Goal: Task Accomplishment & Management: Manage account settings

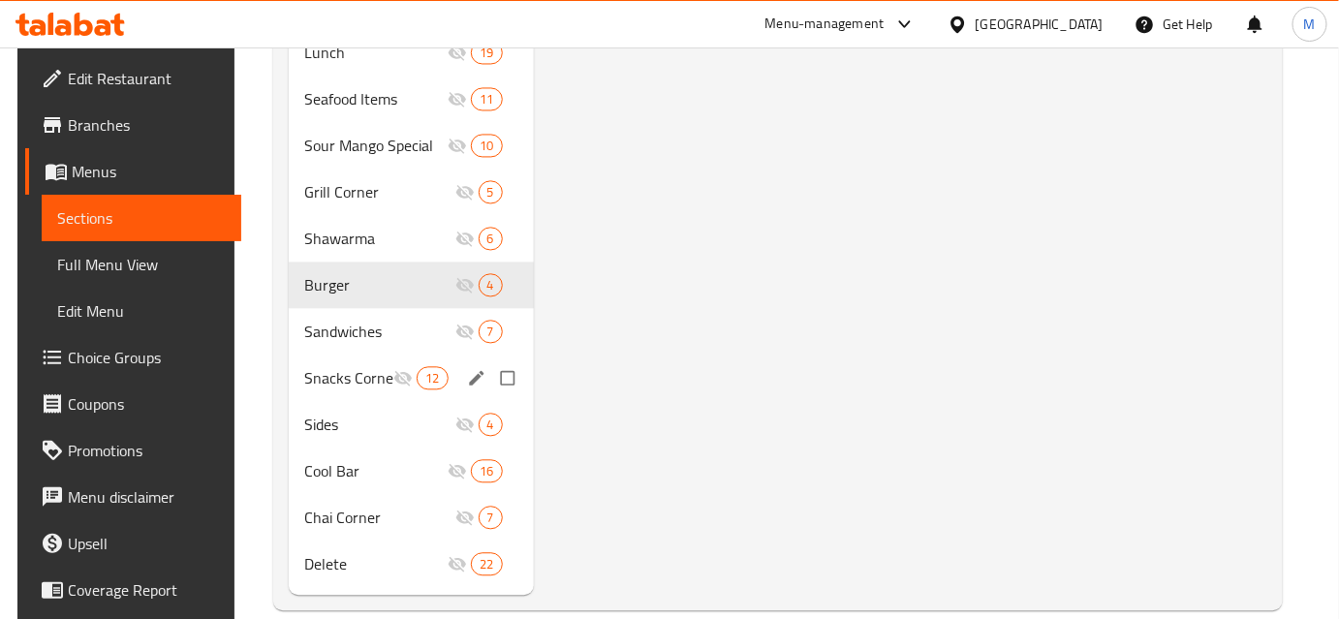
scroll to position [1294, 0]
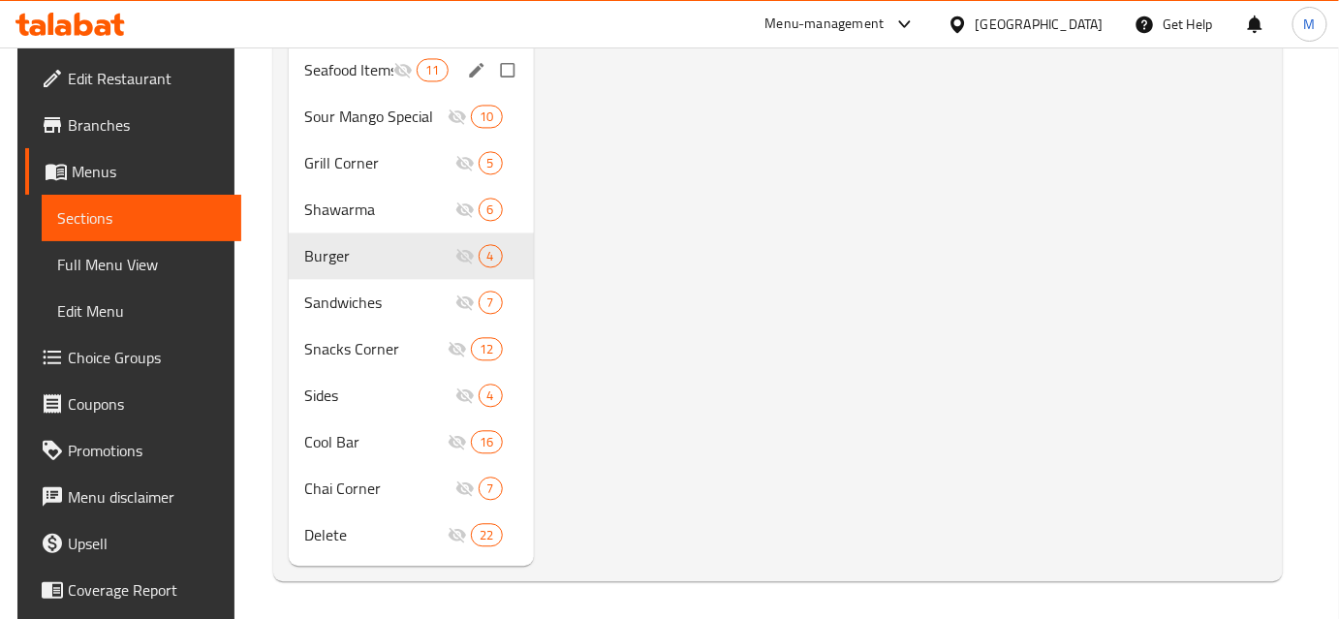
click at [504, 72] on input "Menu sections" at bounding box center [509, 69] width 41 height 37
checkbox input "true"
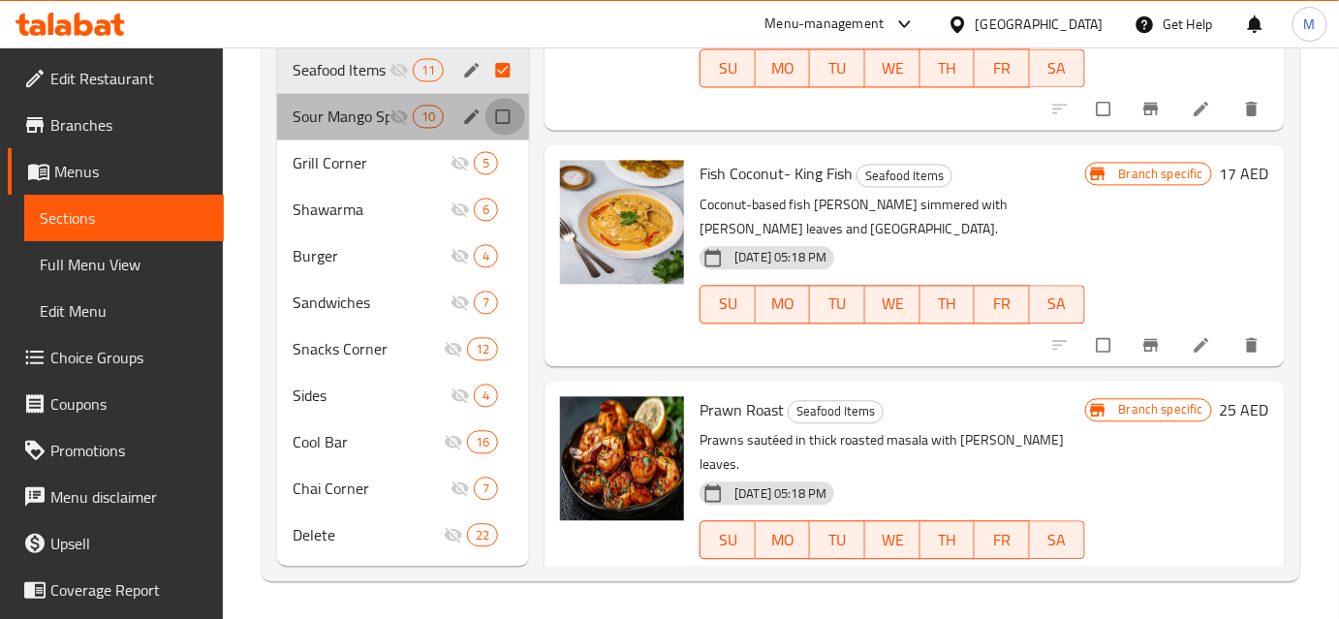
click at [507, 119] on input "Menu sections" at bounding box center [505, 116] width 41 height 37
checkbox input "true"
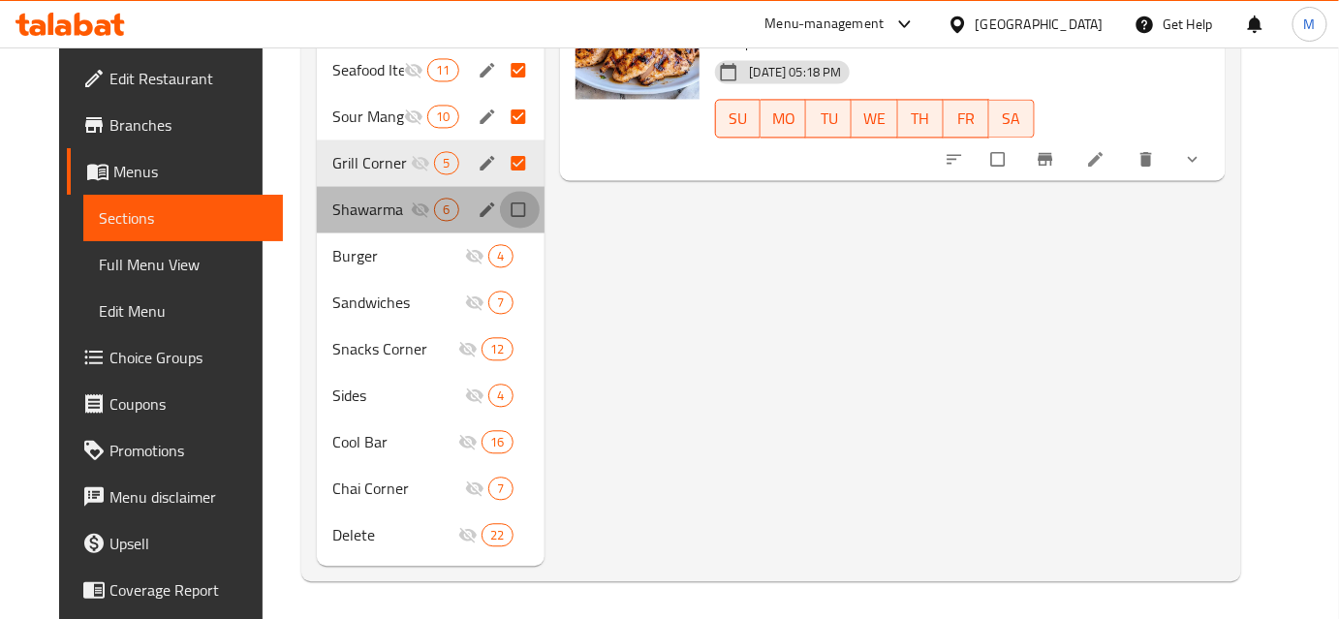
click at [511, 200] on input "Menu sections" at bounding box center [520, 209] width 41 height 37
checkbox input "true"
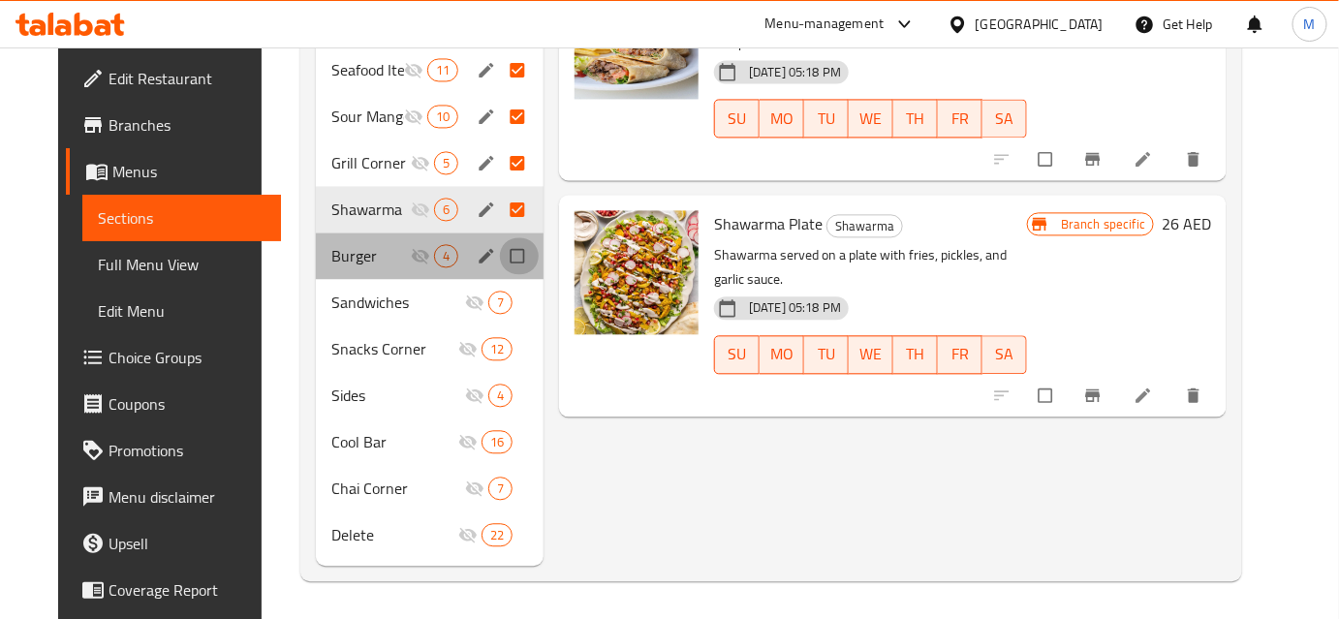
click at [510, 252] on input "Menu sections" at bounding box center [519, 255] width 41 height 37
checkbox input "true"
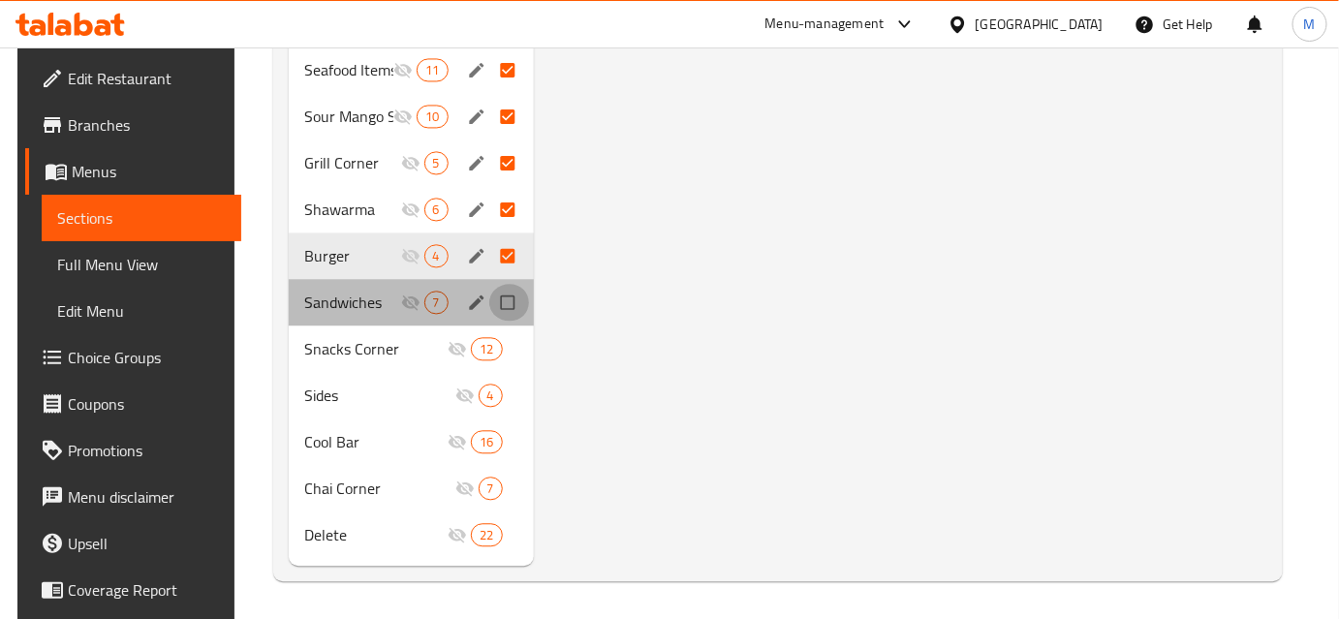
drag, startPoint x: 509, startPoint y: 297, endPoint x: 511, endPoint y: 343, distance: 46.6
click at [509, 297] on input "Menu sections" at bounding box center [509, 302] width 41 height 37
checkbox input "true"
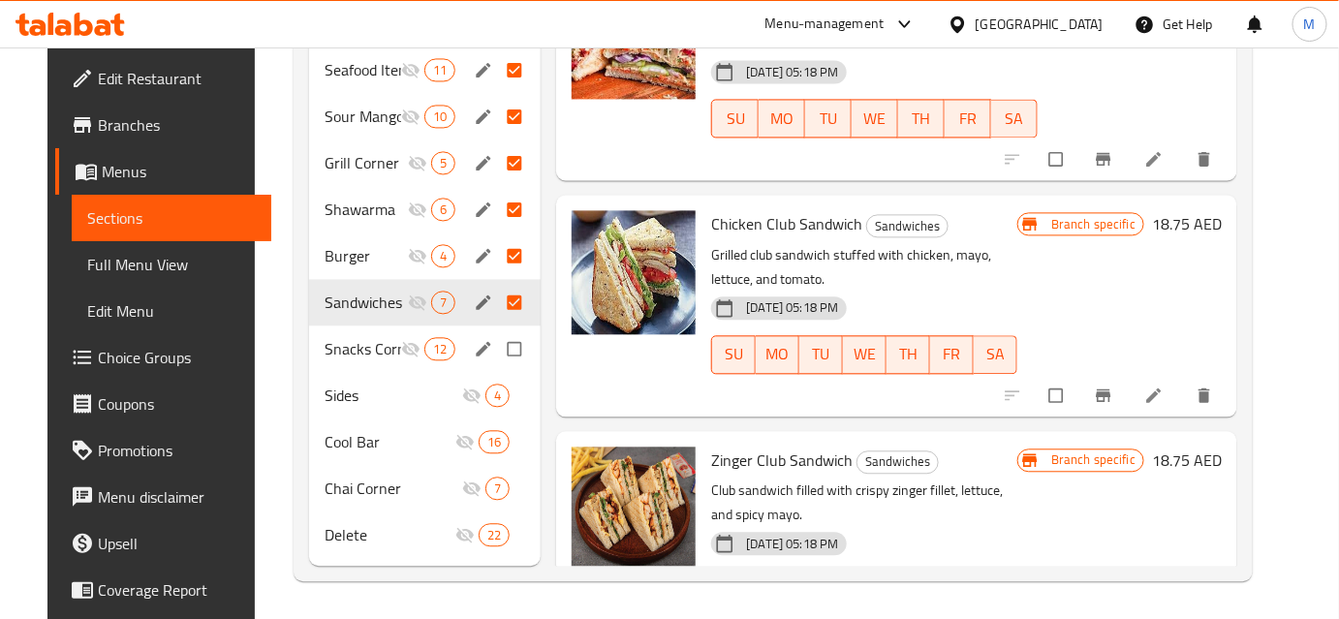
drag, startPoint x: 511, startPoint y: 343, endPoint x: 514, endPoint y: 397, distance: 54.3
click at [512, 347] on input "Menu sections" at bounding box center [516, 348] width 41 height 37
checkbox input "true"
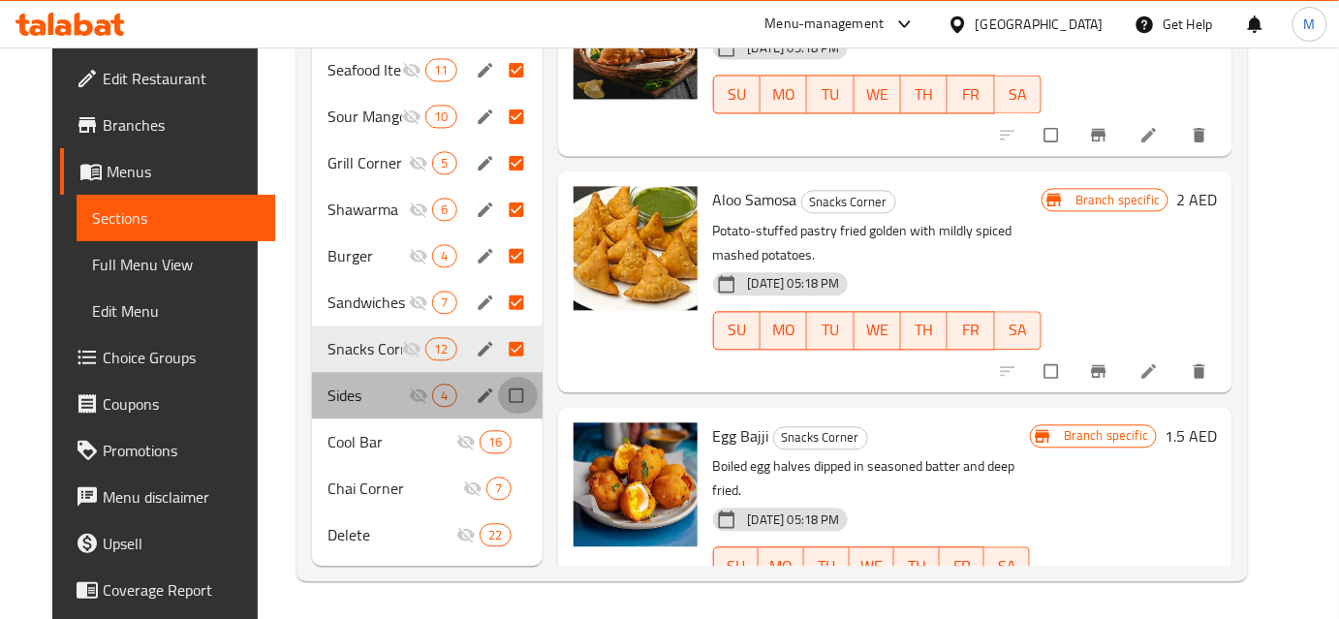
click at [512, 395] on input "Menu sections" at bounding box center [518, 395] width 41 height 37
checkbox input "true"
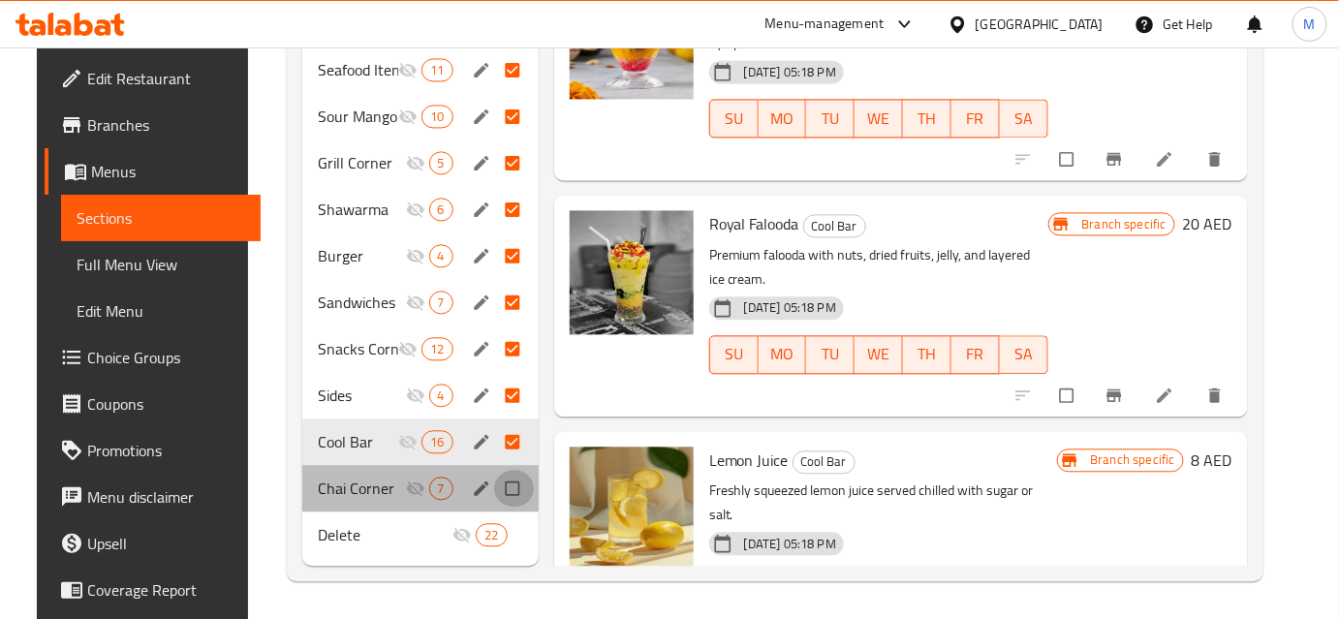
drag, startPoint x: 509, startPoint y: 487, endPoint x: 521, endPoint y: 547, distance: 60.4
click at [512, 492] on input "Menu sections" at bounding box center [514, 488] width 41 height 37
checkbox input "true"
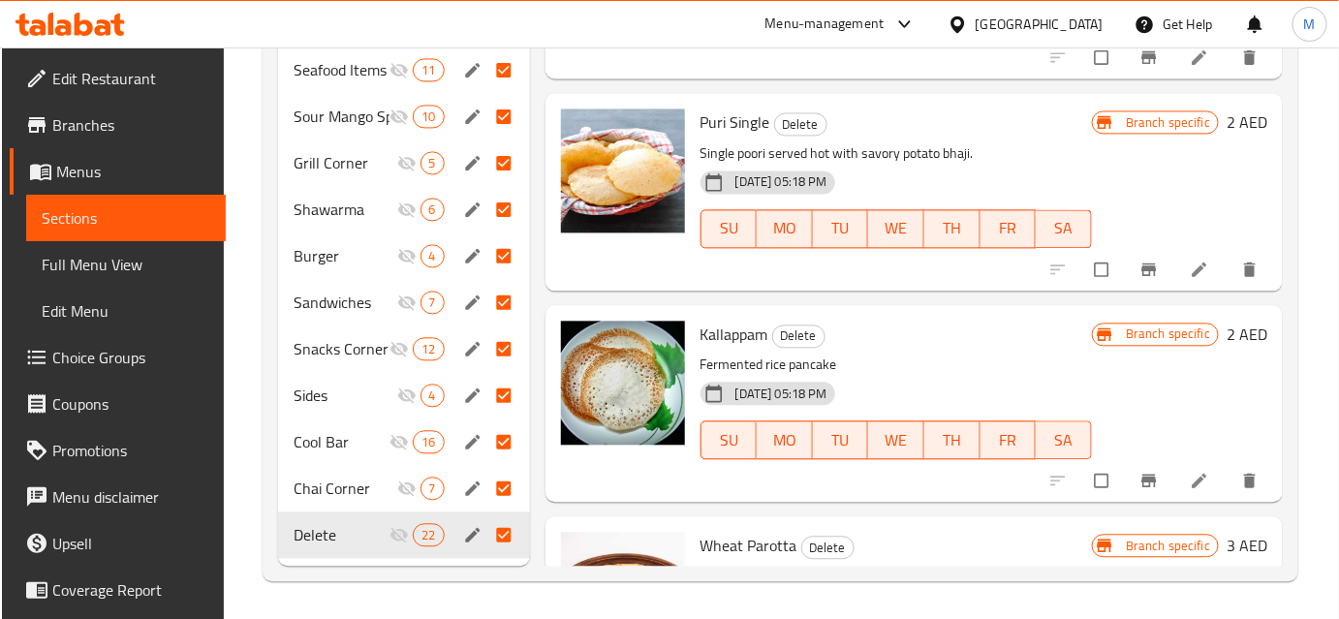
scroll to position [1117, 0]
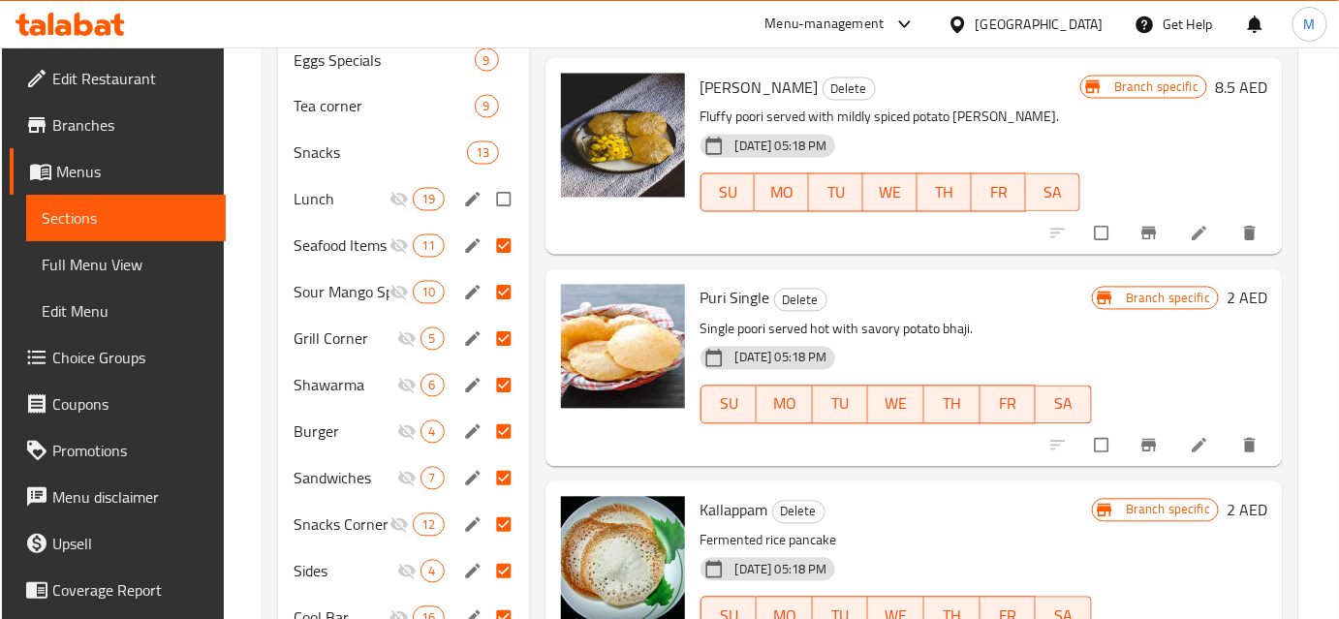
click at [514, 205] on input "Menu sections" at bounding box center [505, 199] width 41 height 37
checkbox input "true"
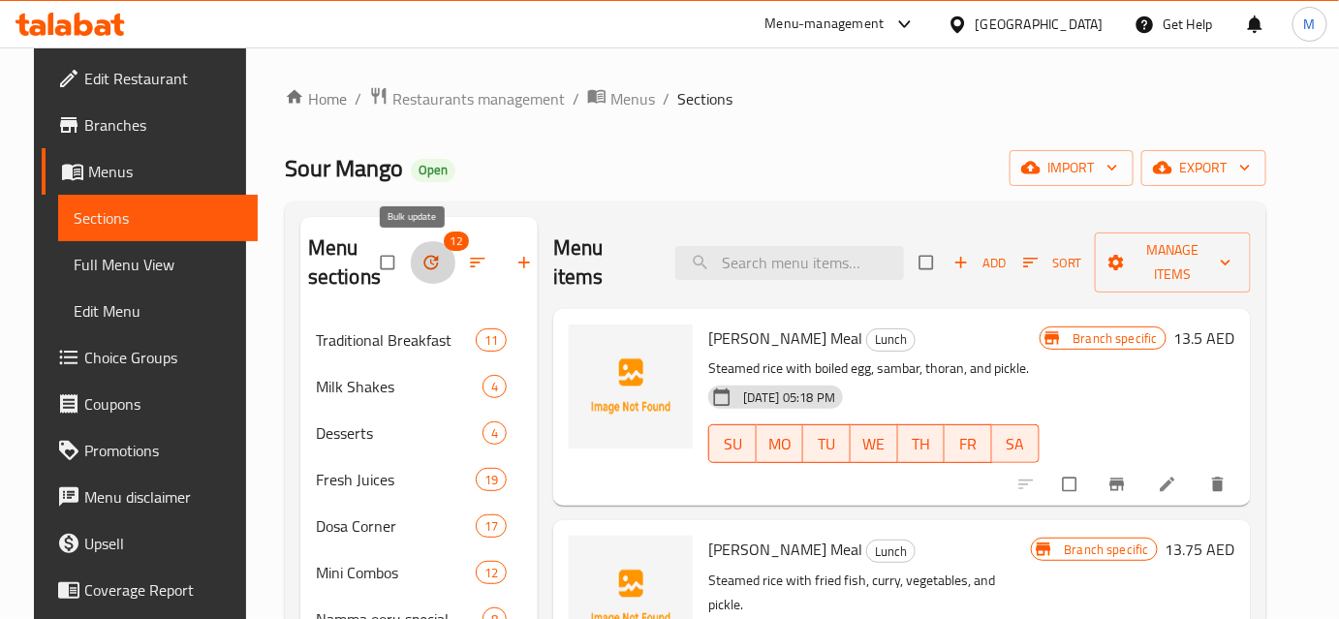
click at [422, 258] on icon "button" at bounding box center [431, 262] width 19 height 19
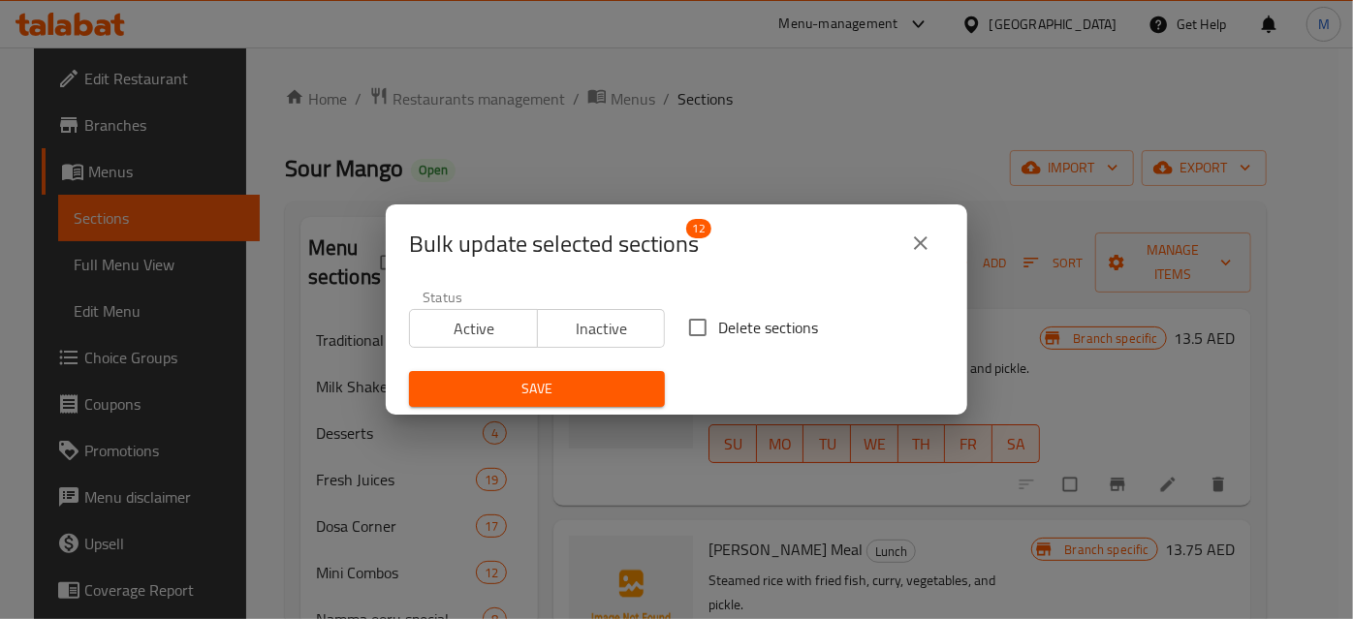
click at [693, 329] on input "Delete sections" at bounding box center [697, 327] width 41 height 41
checkbox input "true"
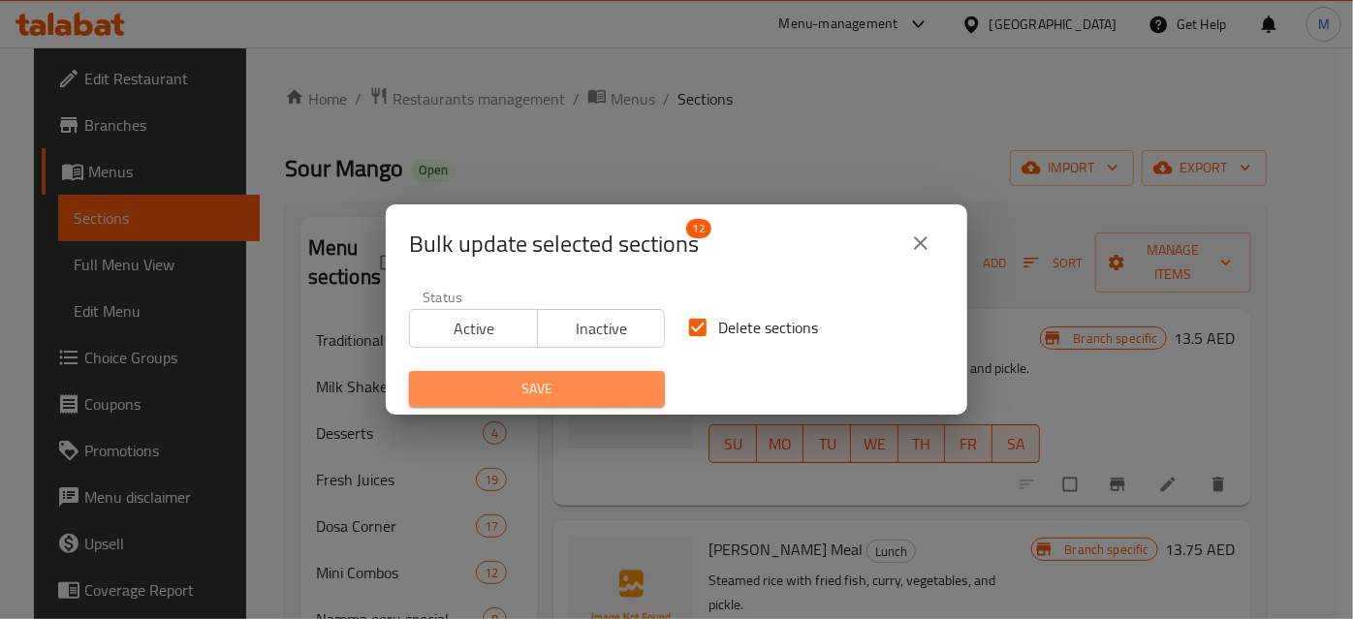
click at [604, 383] on span "Save" at bounding box center [536, 389] width 225 height 24
